Goal: Information Seeking & Learning: Learn about a topic

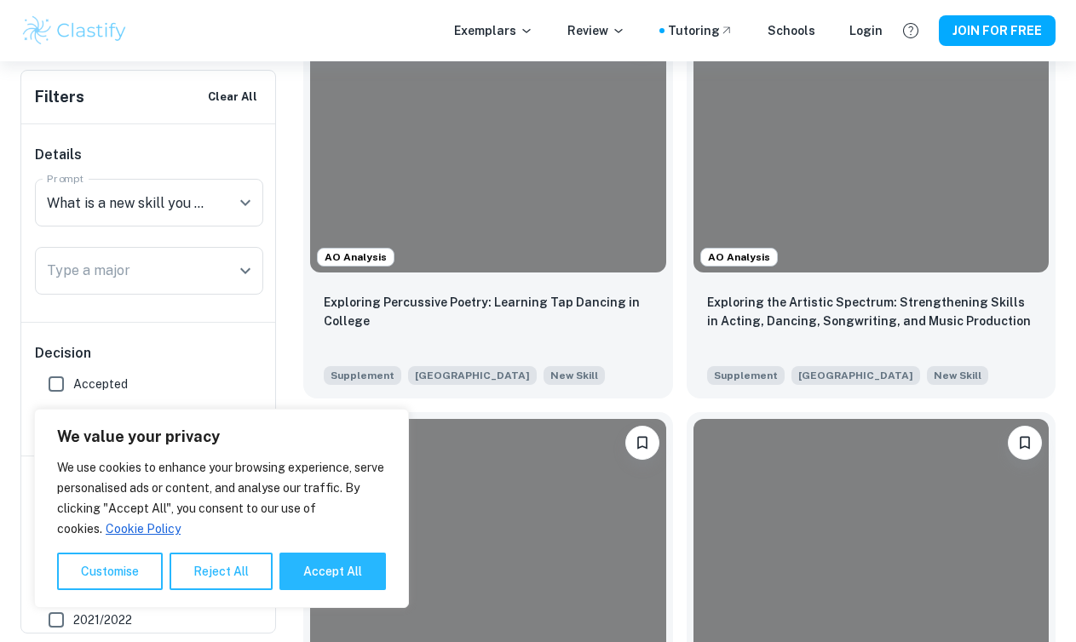
scroll to position [866, 0]
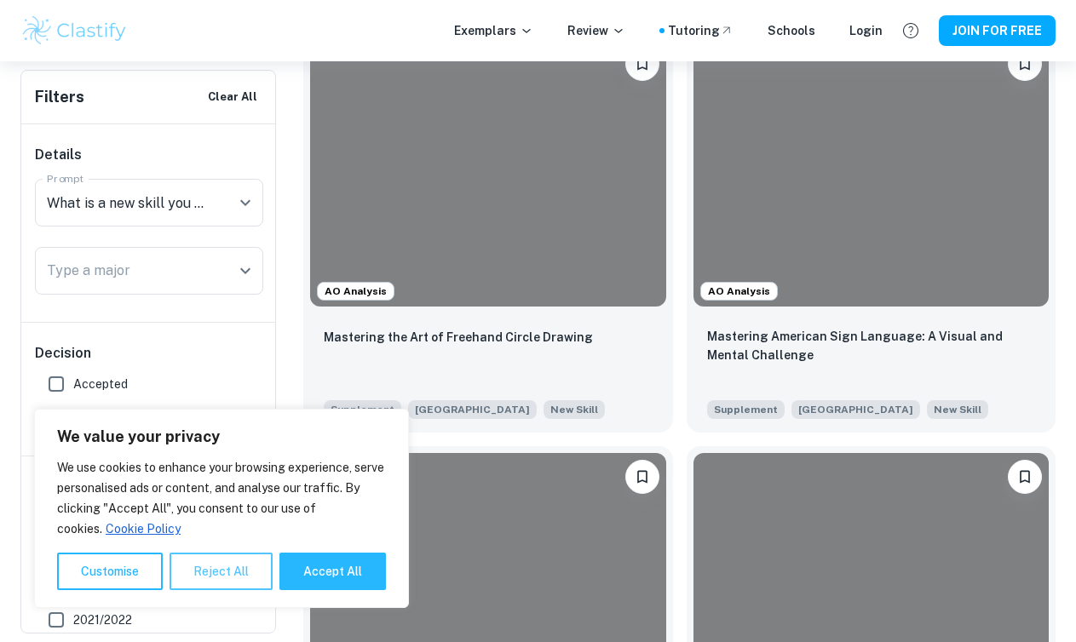
click at [251, 570] on button "Reject All" at bounding box center [220, 571] width 103 height 37
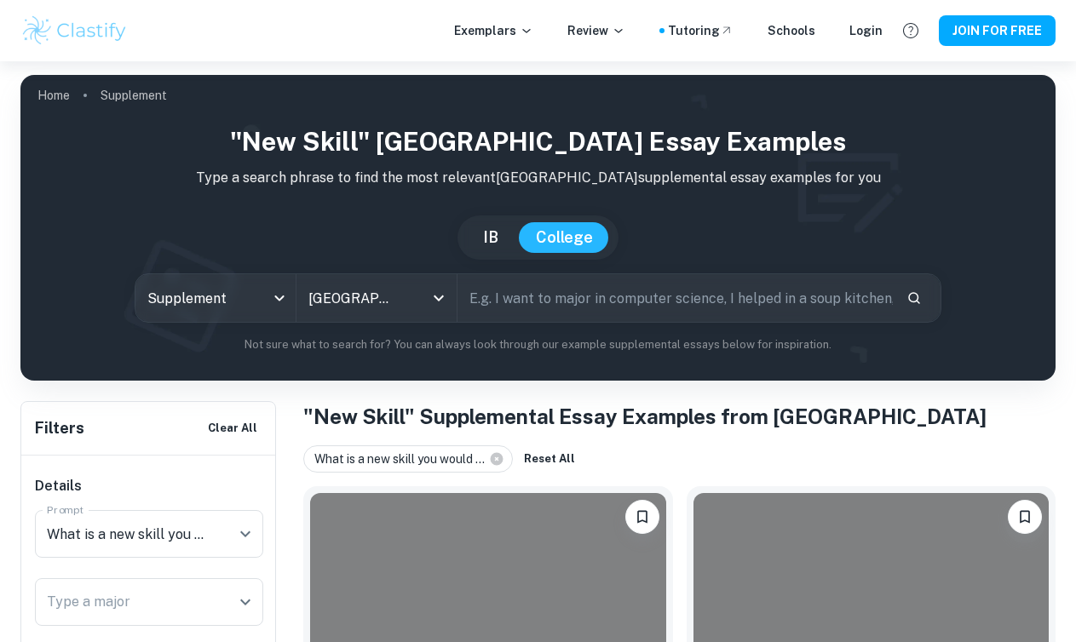
scroll to position [413, 0]
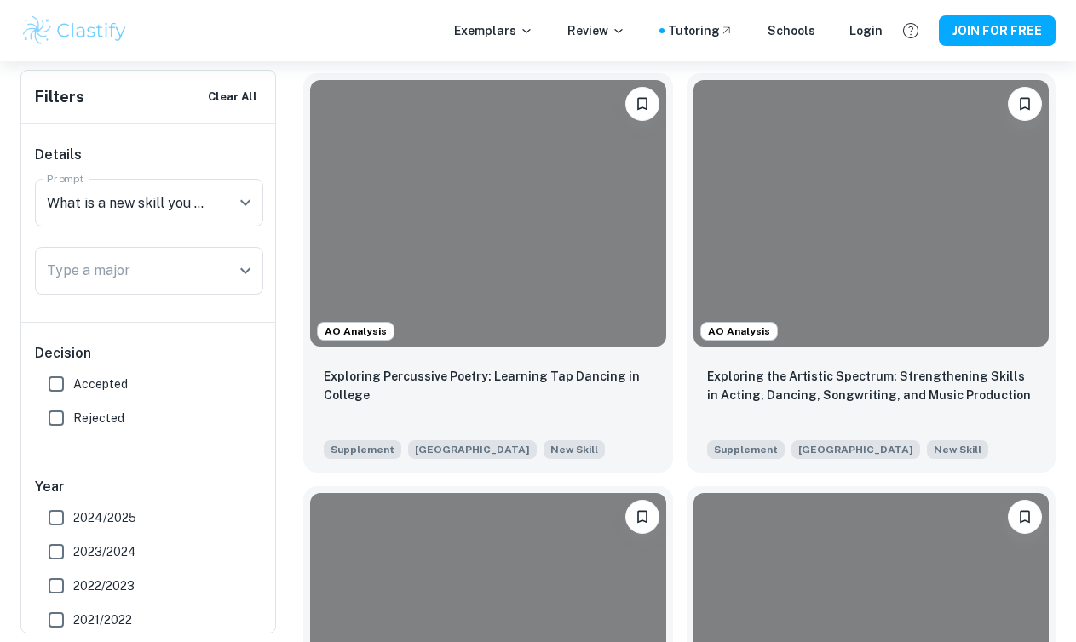
click at [90, 374] on label "Accepted" at bounding box center [144, 384] width 210 height 34
click at [73, 374] on input "Accepted" at bounding box center [56, 384] width 34 height 34
checkbox input "true"
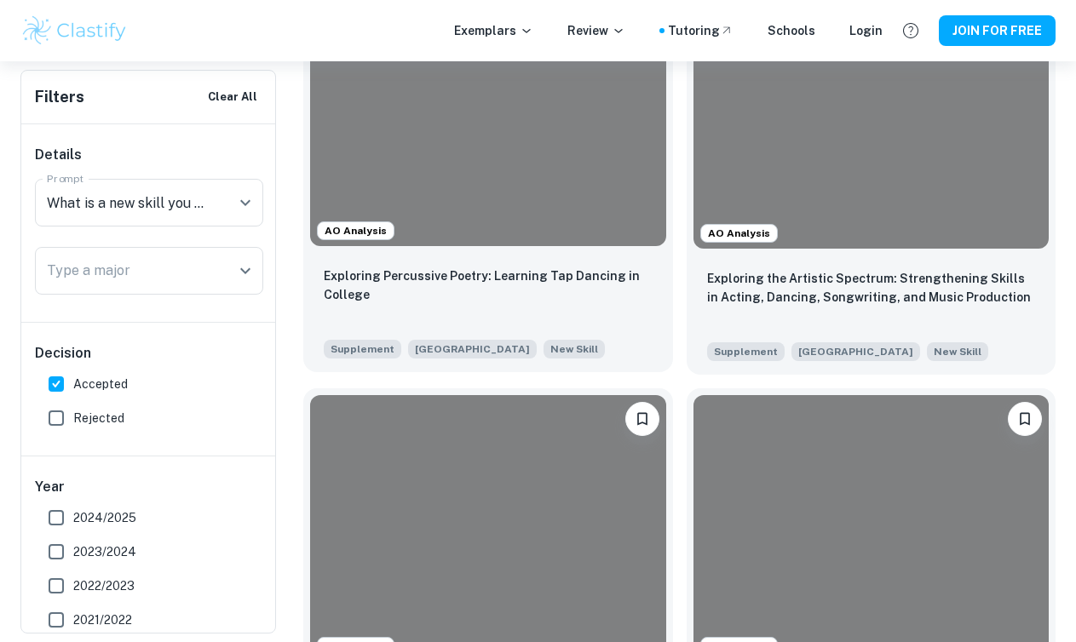
click at [345, 228] on span "AO Analysis" at bounding box center [356, 230] width 76 height 15
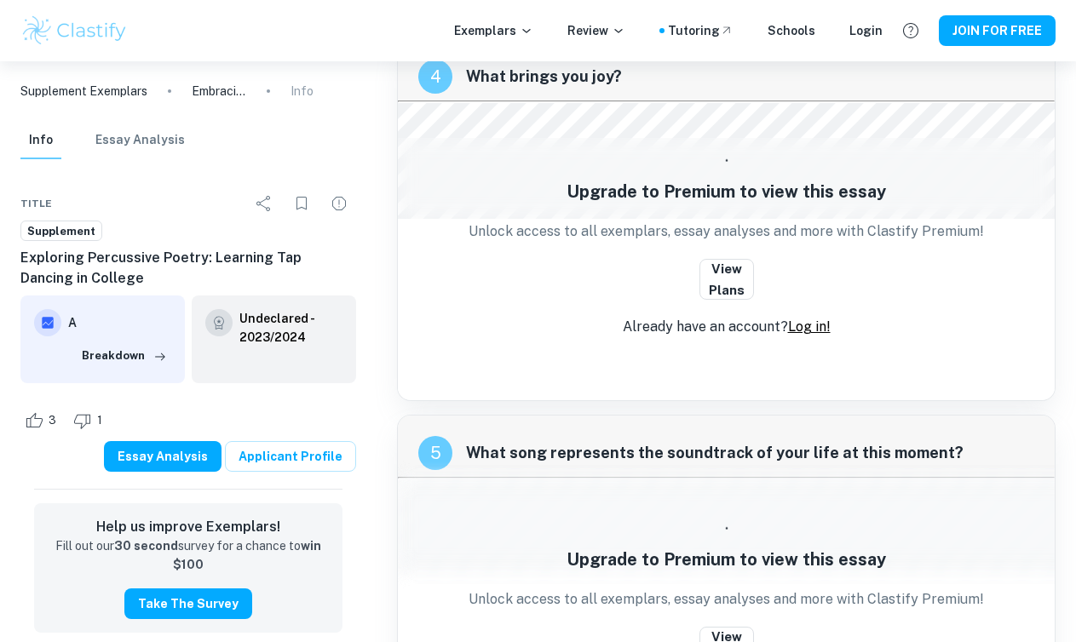
scroll to position [2165, 0]
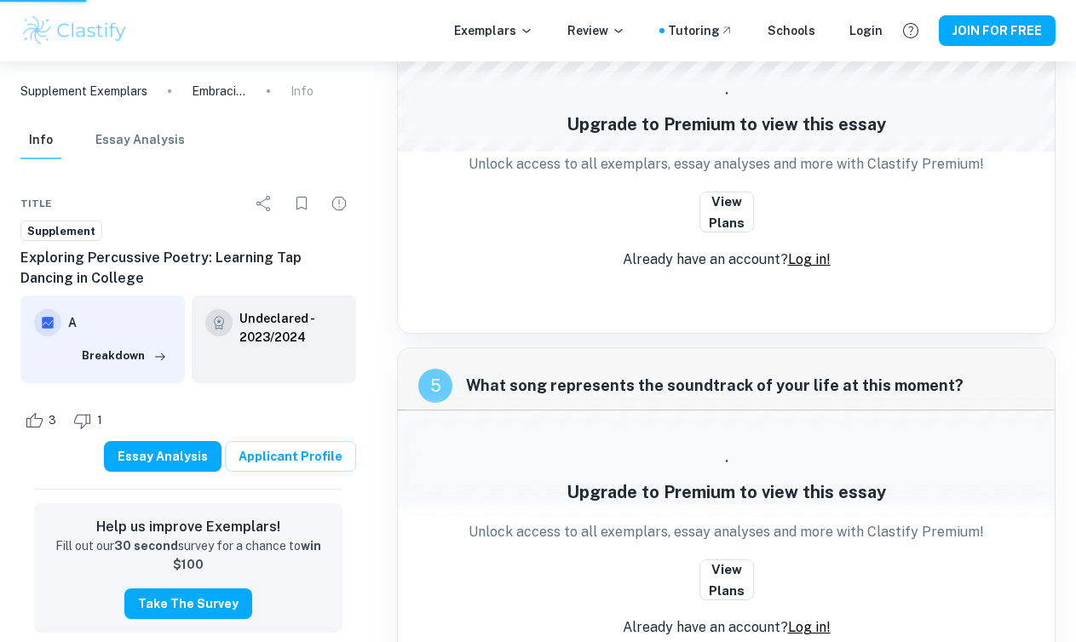
scroll to position [511, 0]
